Goal: Task Accomplishment & Management: Use online tool/utility

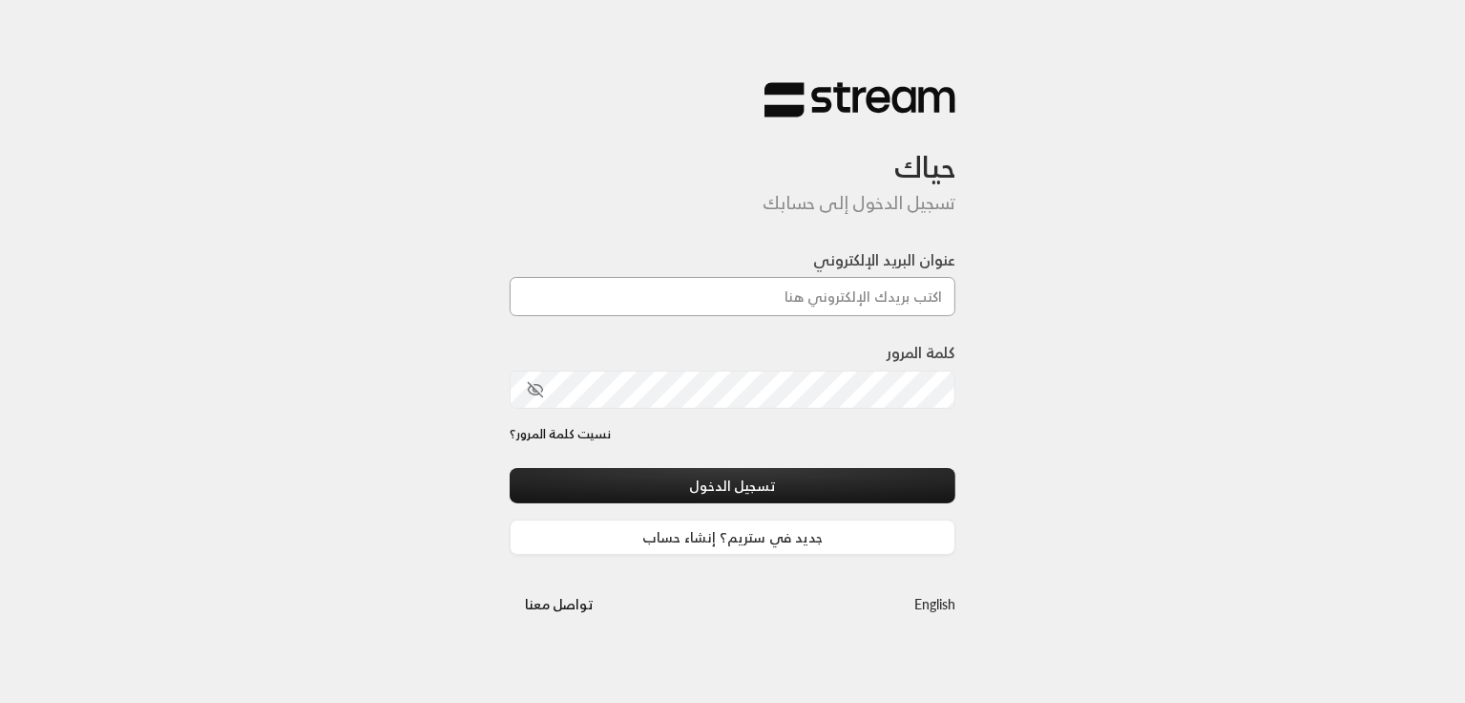
type input "[PERSON_NAME][EMAIL_ADDRESS][DOMAIN_NAME]"
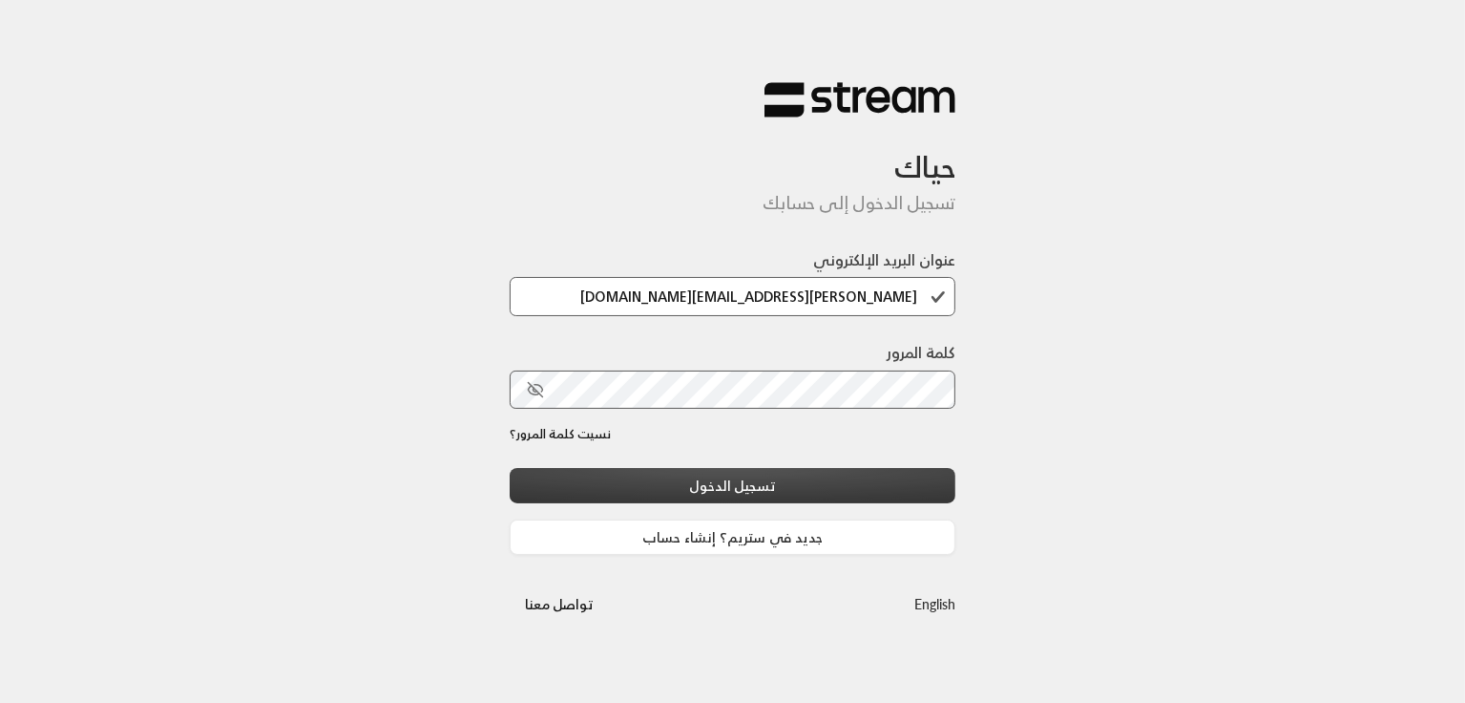
click at [871, 488] on button "تسجيل الدخول" at bounding box center [733, 485] width 447 height 35
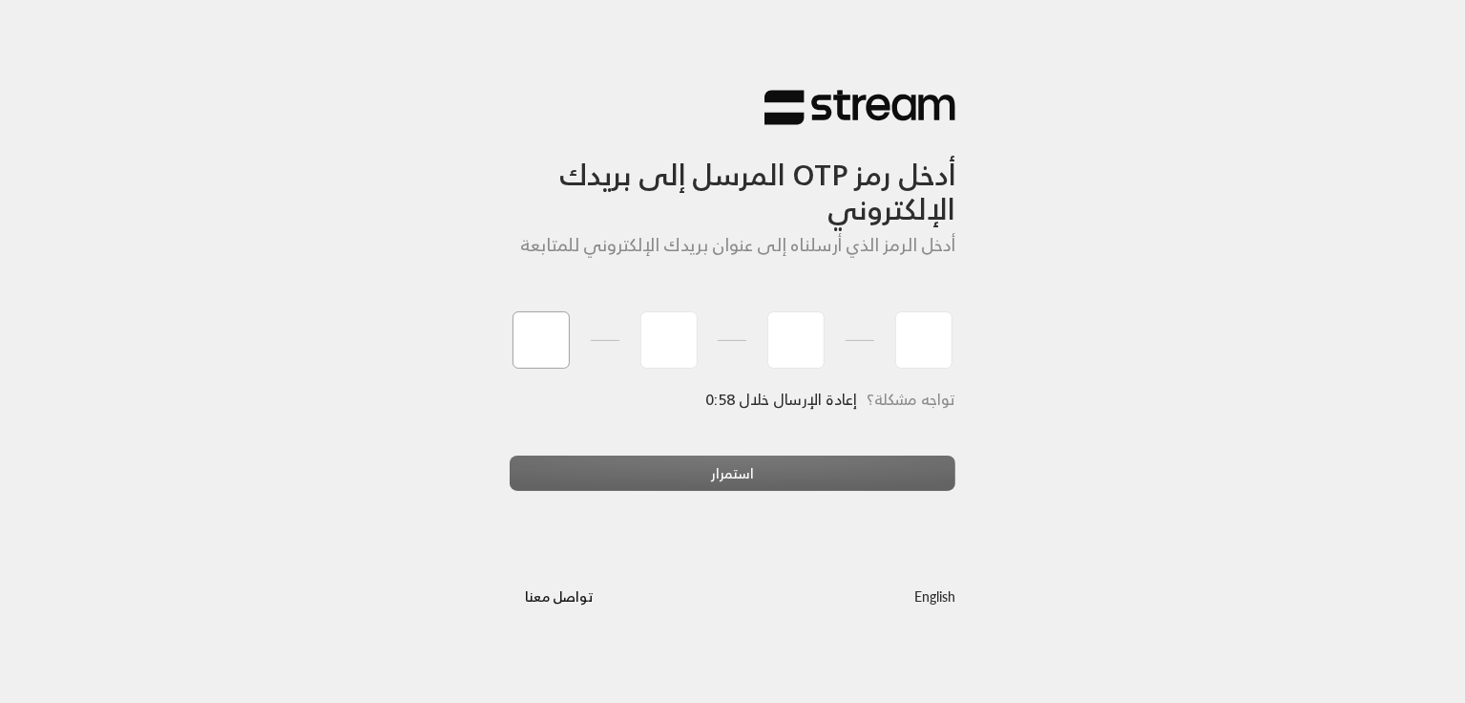
type input "1"
type input "2"
type input "3"
type input "4"
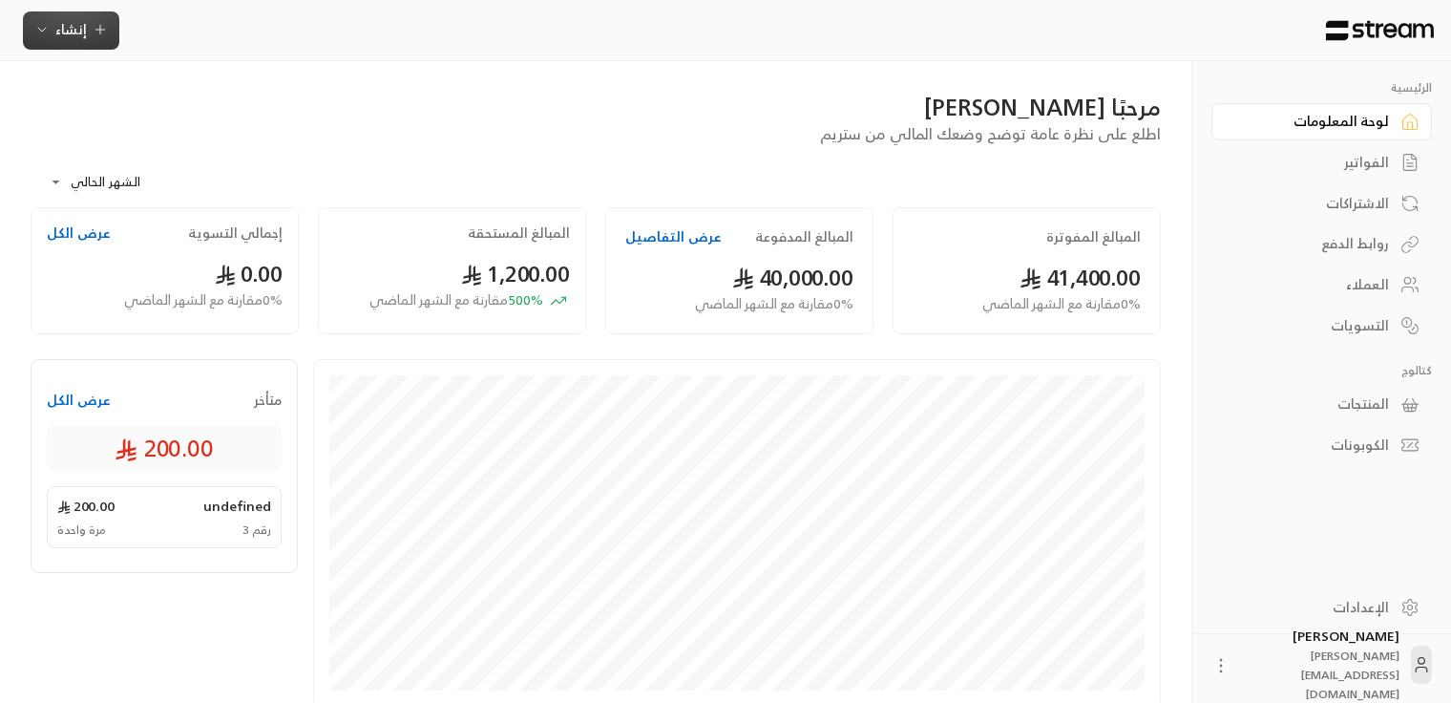
click at [50, 34] on span "إنشاء" at bounding box center [70, 29] width 73 height 24
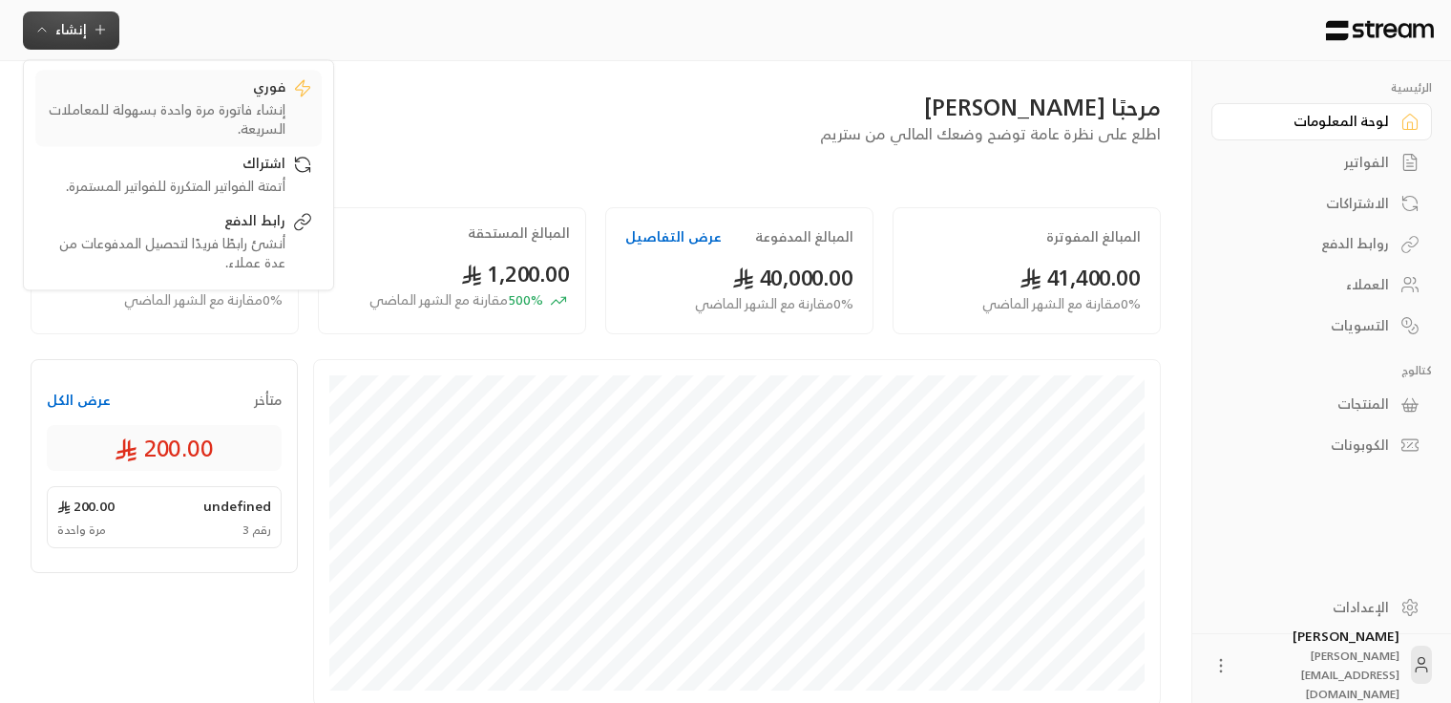
click at [108, 79] on div "فوري" at bounding box center [165, 88] width 241 height 23
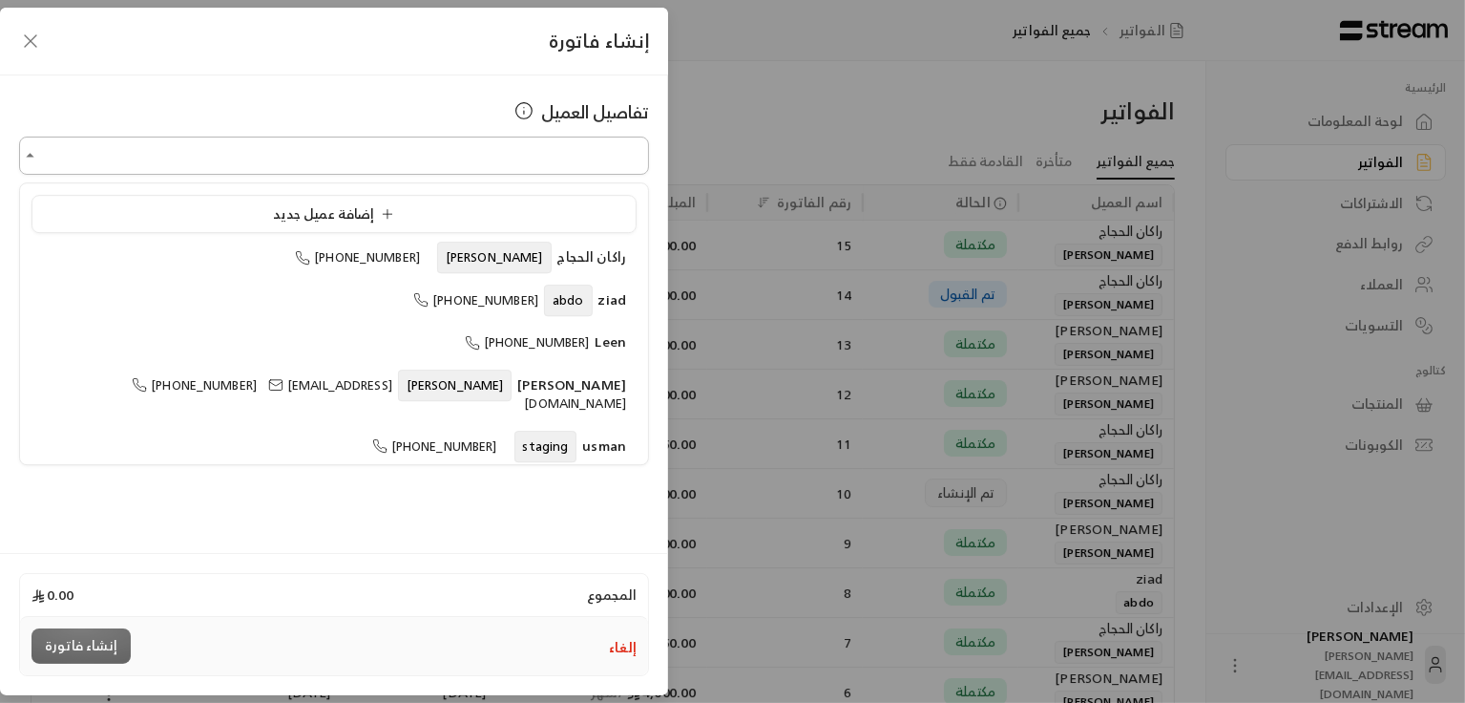
click at [376, 154] on input "اختر العميل" at bounding box center [334, 155] width 630 height 33
click at [584, 158] on input "اختر العميل" at bounding box center [334, 155] width 630 height 33
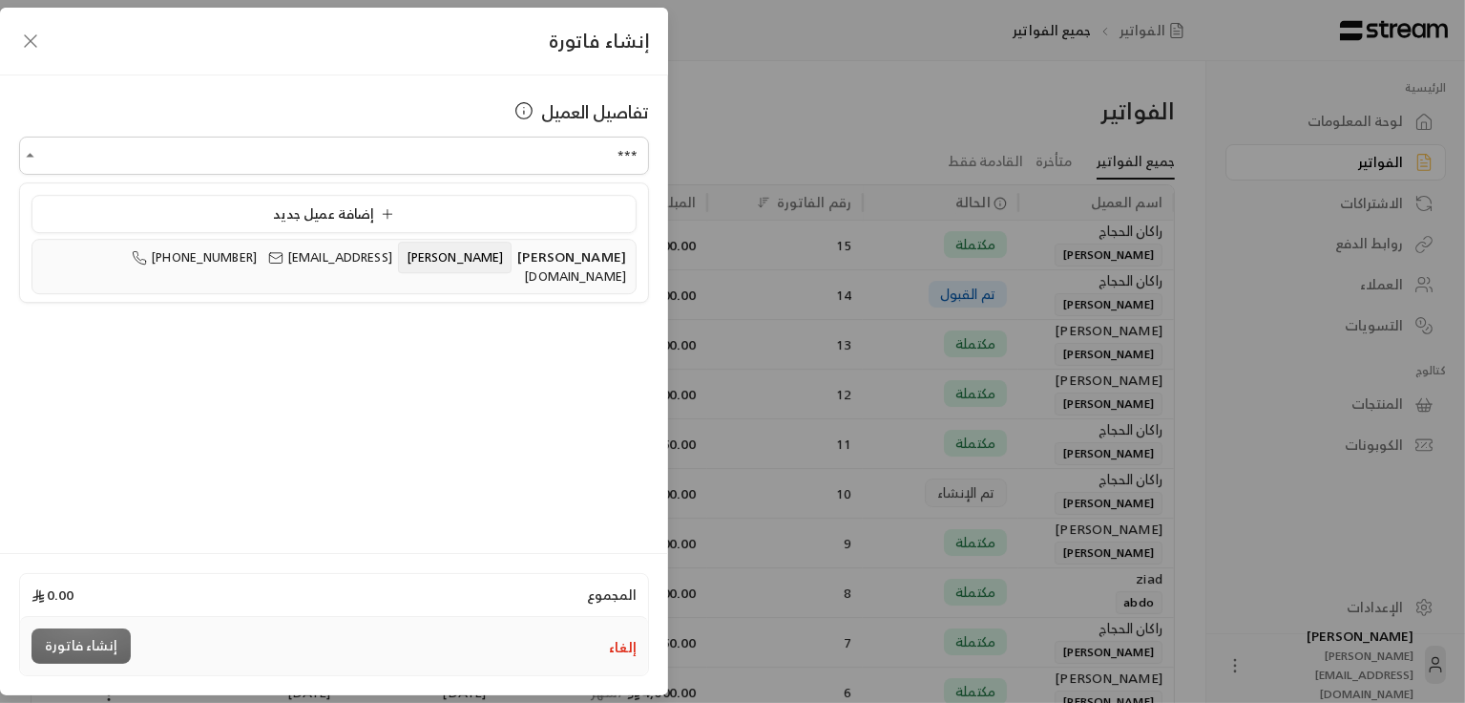
click at [607, 253] on span "[PERSON_NAME]" at bounding box center [571, 256] width 109 height 24
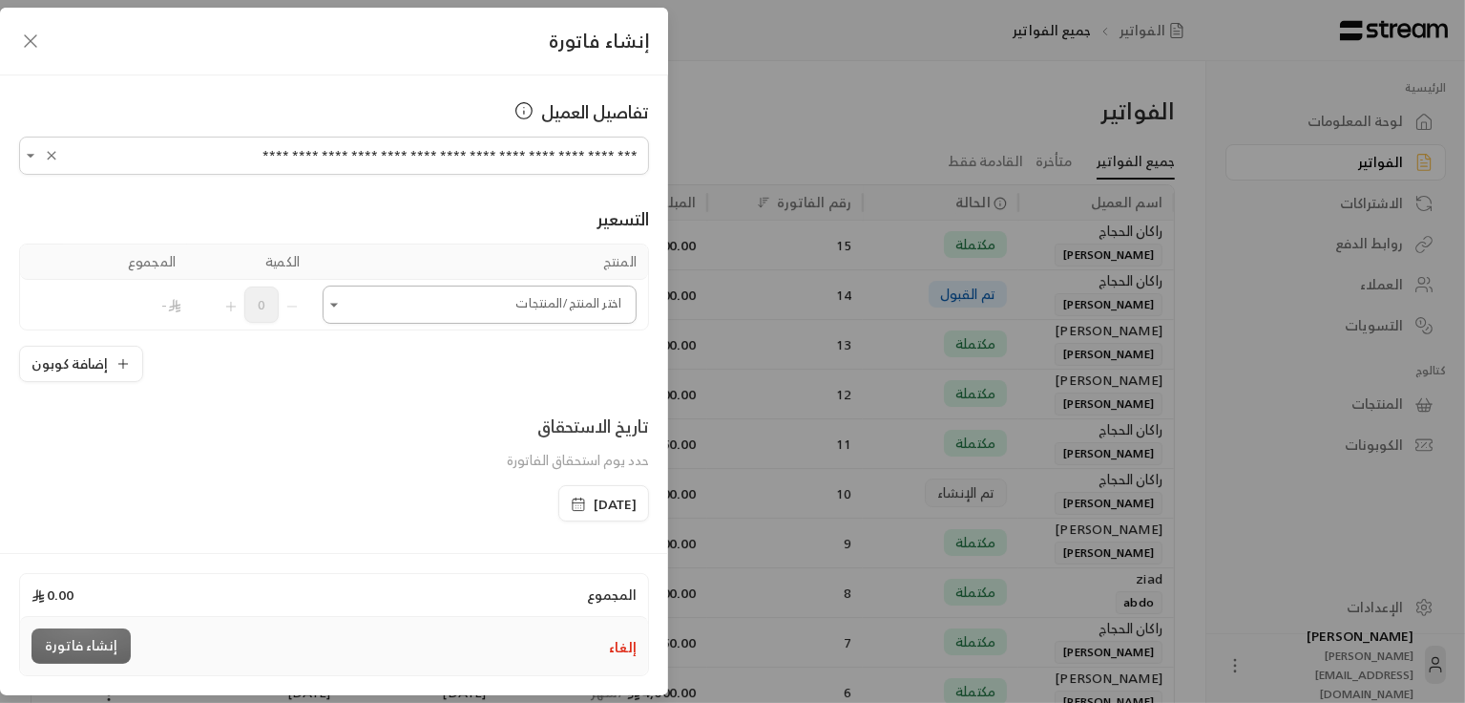
type input "**********"
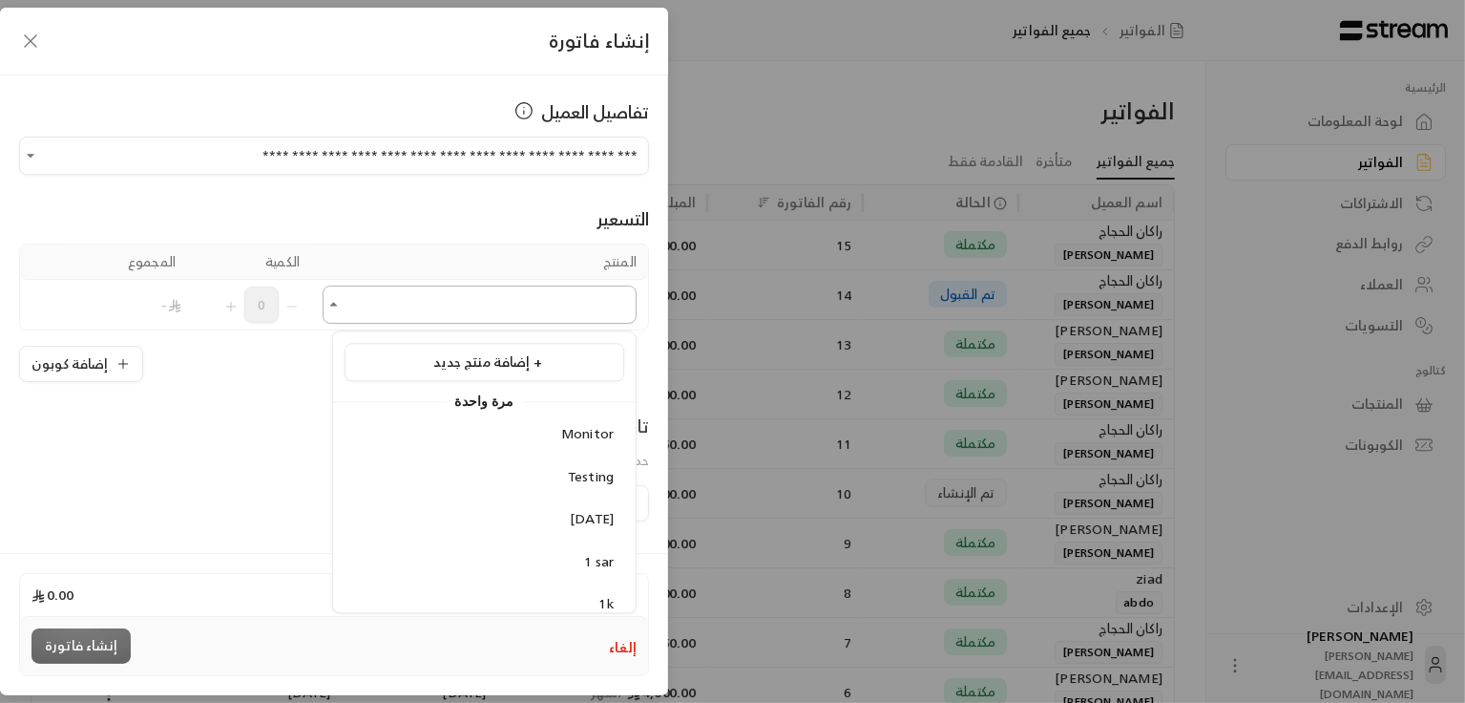
click at [510, 303] on input "اختر العميل" at bounding box center [480, 304] width 314 height 33
click at [610, 435] on span "Kaust" at bounding box center [595, 433] width 38 height 24
type input "***"
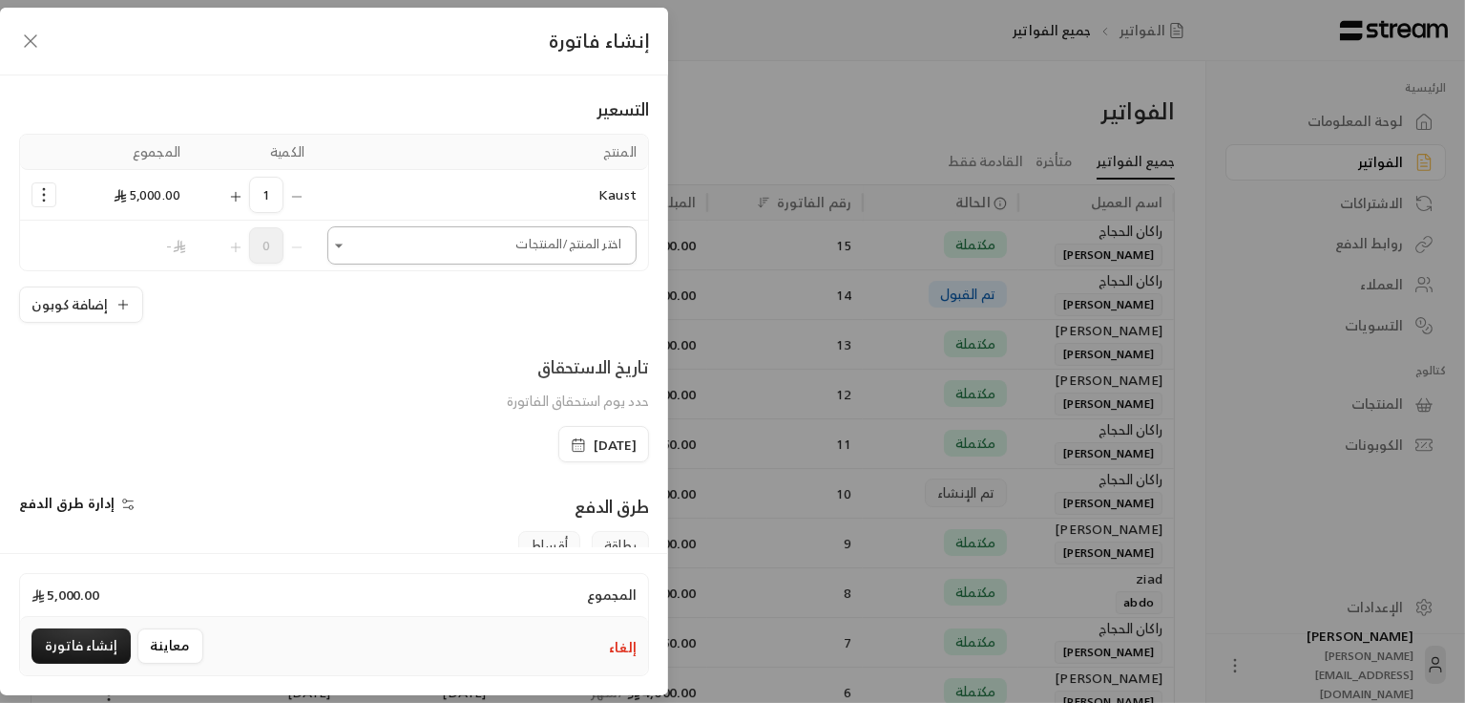
scroll to position [107, 0]
click at [123, 307] on icon "button" at bounding box center [122, 307] width 15 height 15
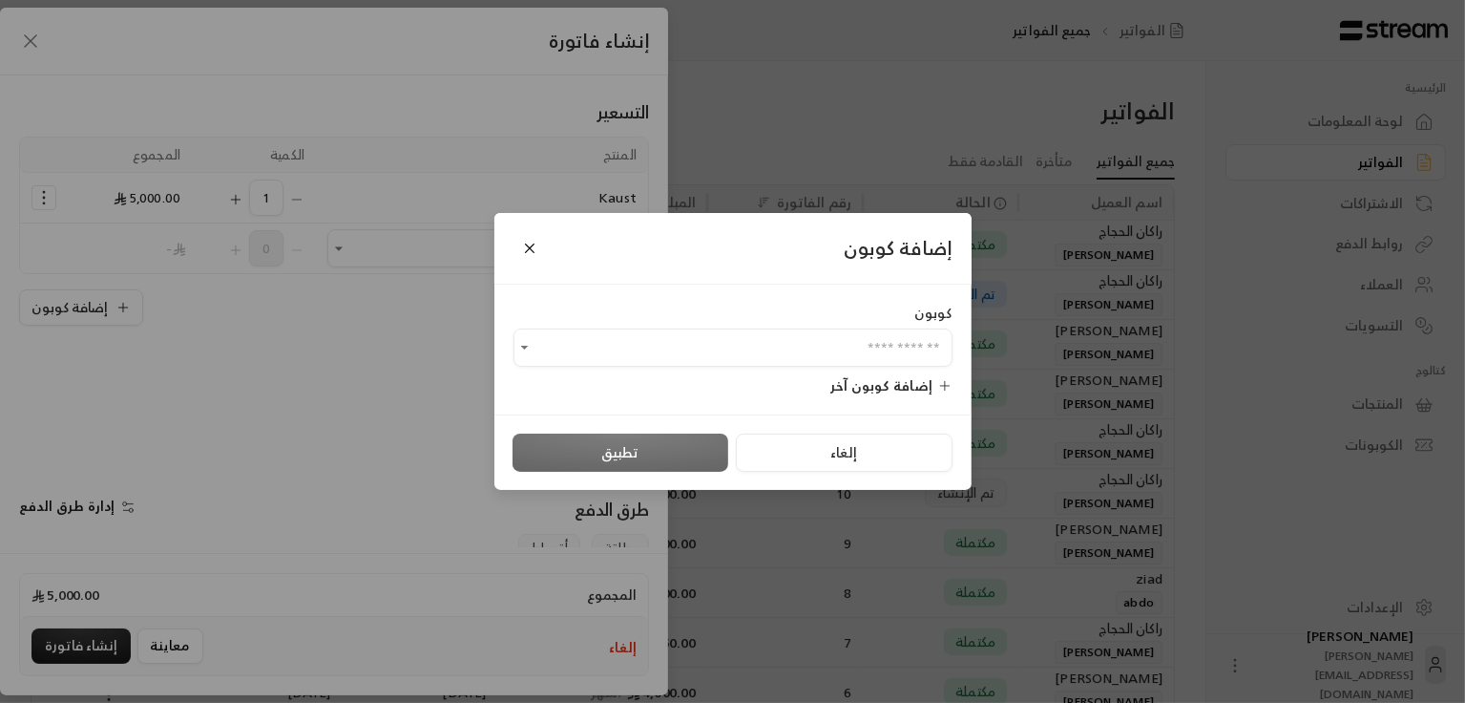
click at [401, 455] on div "إضافة كوبون كوبون ​ إضافة كوبون آخر إلغاء تطبيق" at bounding box center [732, 351] width 1465 height 703
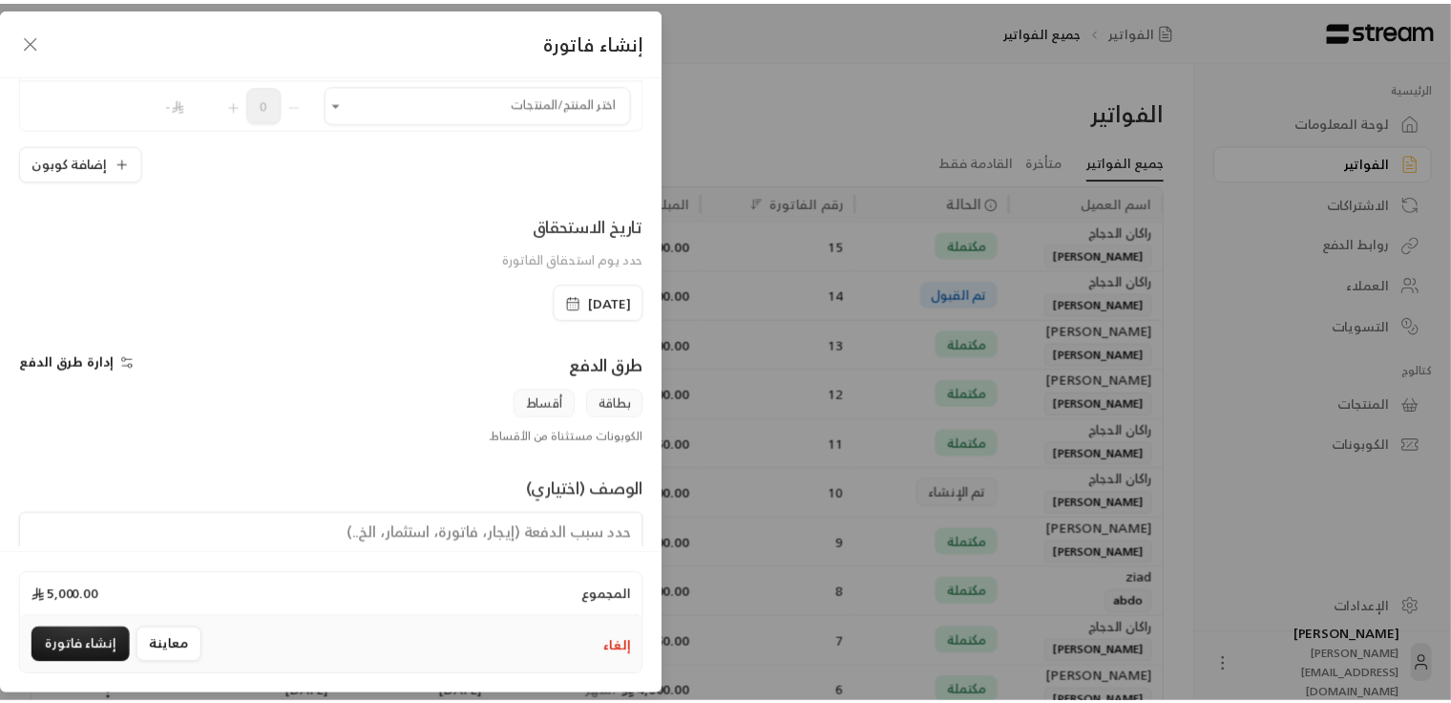
scroll to position [325, 0]
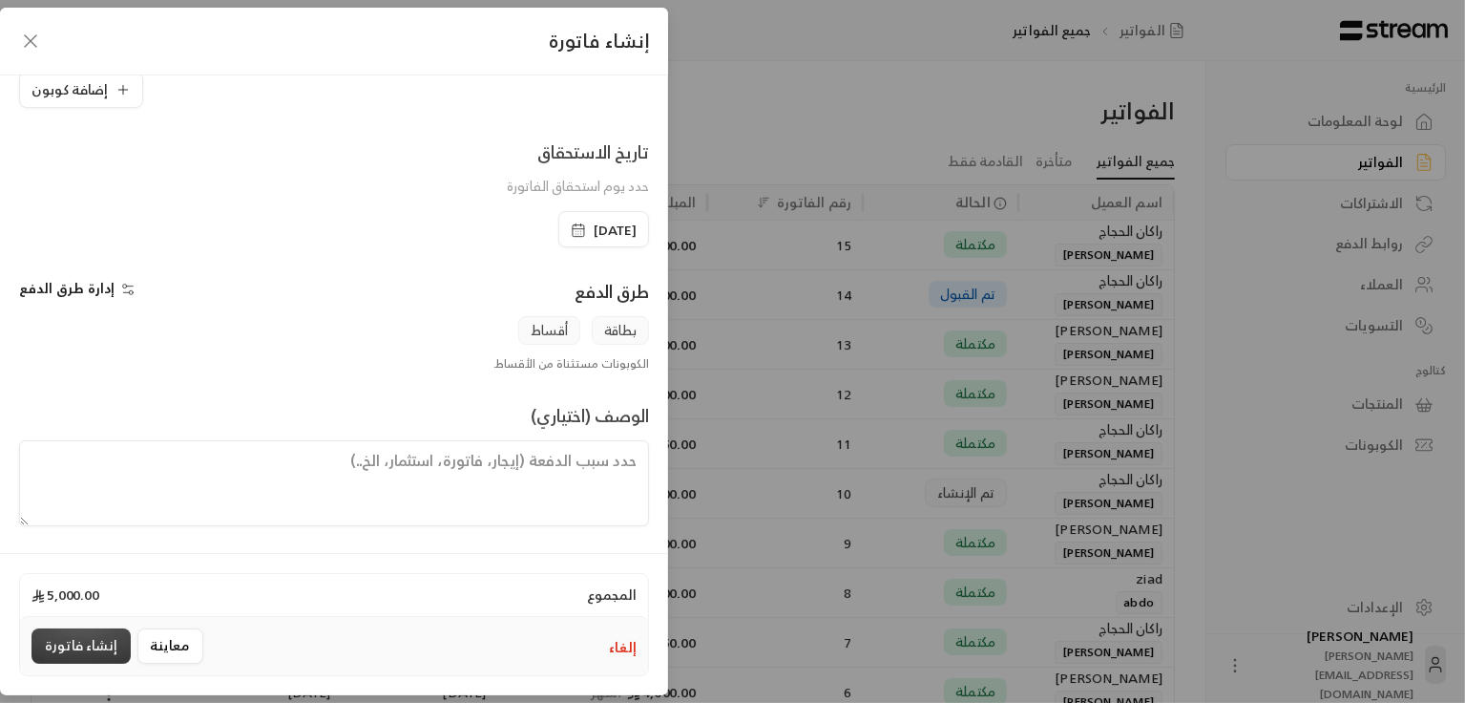
click at [86, 637] on button "إنشاء فاتورة" at bounding box center [80, 645] width 99 height 35
